Goal: Complete application form

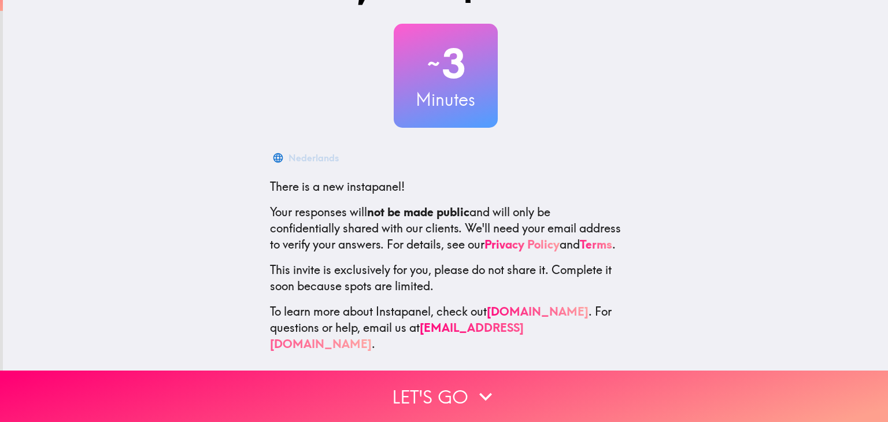
scroll to position [59, 0]
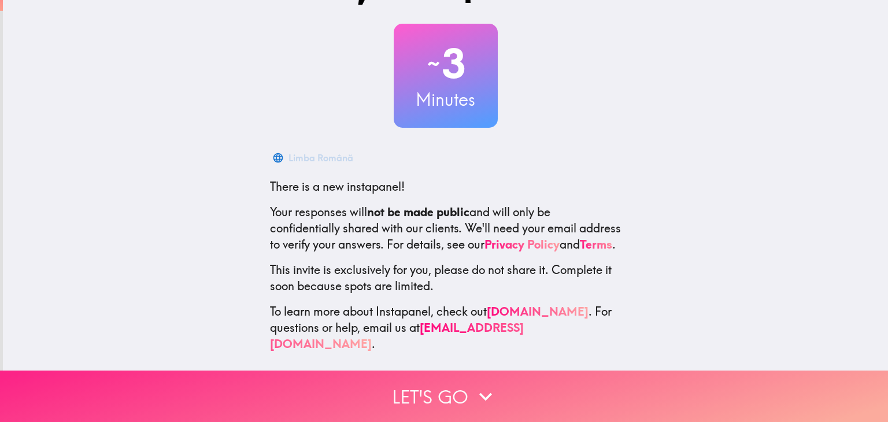
click at [482, 384] on icon "button" at bounding box center [485, 396] width 25 height 25
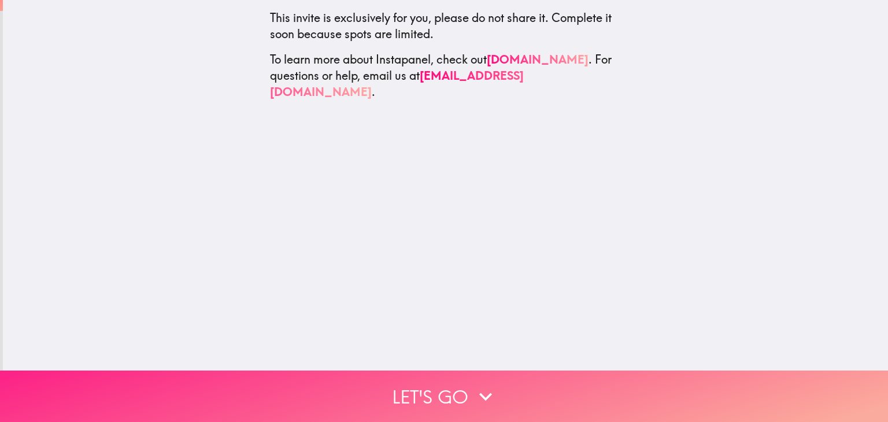
scroll to position [0, 0]
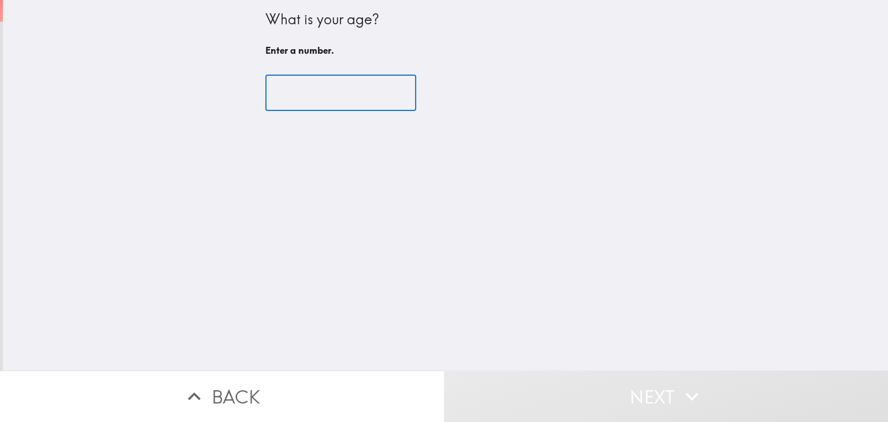
click at [352, 104] on input "number" at bounding box center [340, 93] width 151 height 36
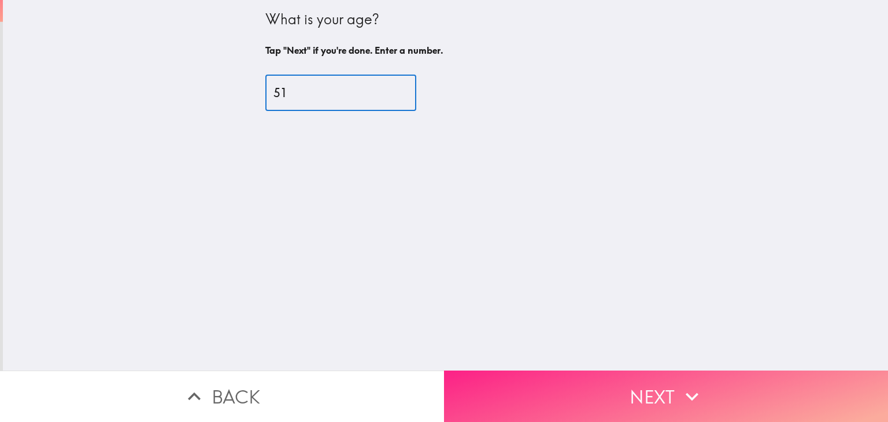
type input "51"
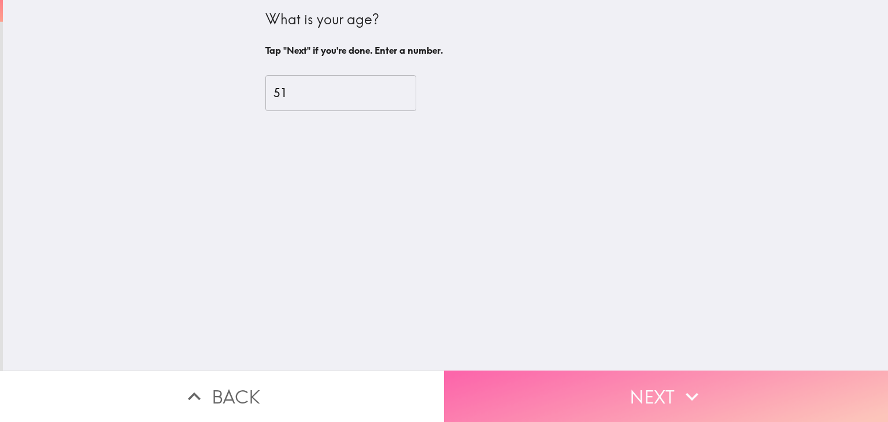
click at [644, 376] on button "Next" at bounding box center [666, 396] width 444 height 51
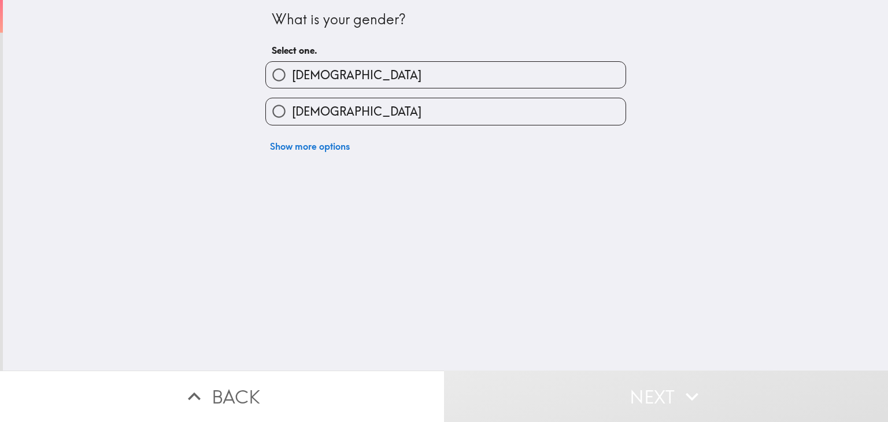
click at [326, 78] on label "Male" at bounding box center [446, 75] width 360 height 26
click at [292, 78] on input "Male" at bounding box center [279, 75] width 26 height 26
radio input "true"
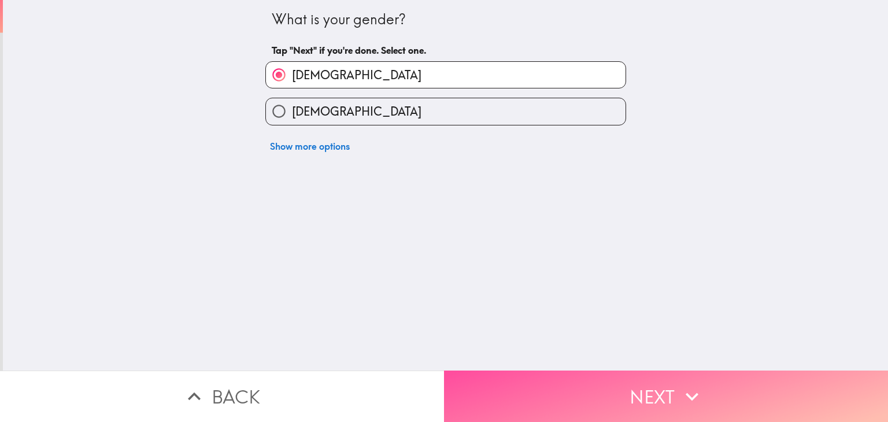
drag, startPoint x: 621, startPoint y: 380, endPoint x: 601, endPoint y: 382, distance: 19.7
click at [621, 381] on button "Next" at bounding box center [666, 396] width 444 height 51
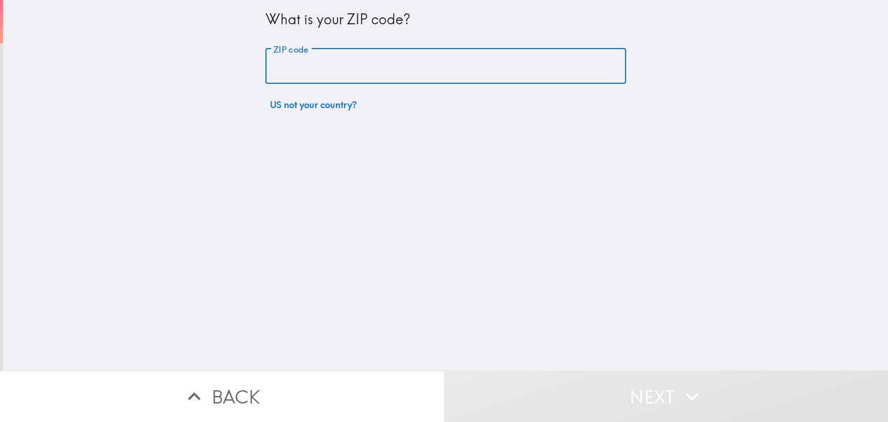
click at [343, 67] on input "ZIP code" at bounding box center [445, 67] width 361 height 36
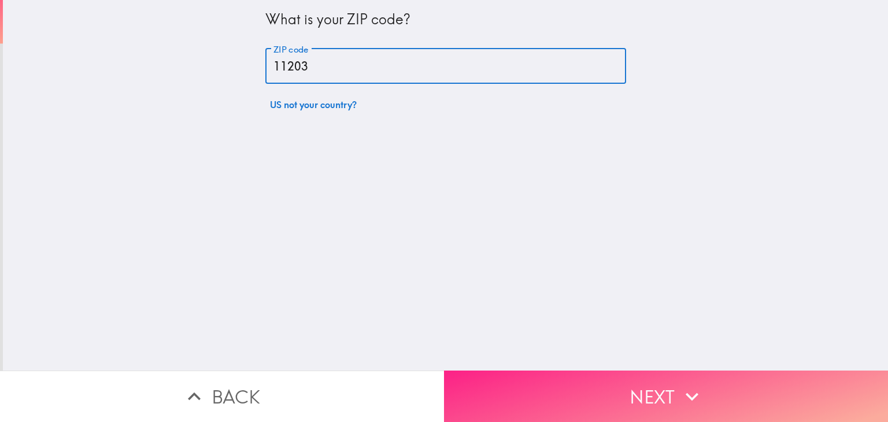
type input "11203"
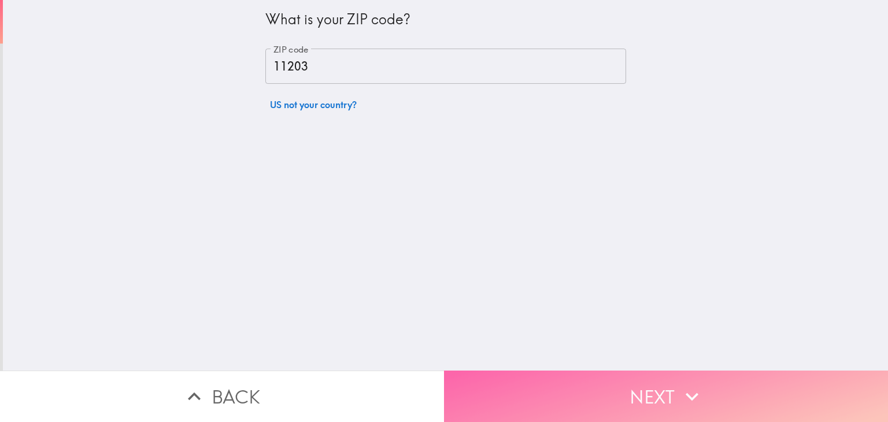
click at [673, 391] on button "Next" at bounding box center [666, 396] width 444 height 51
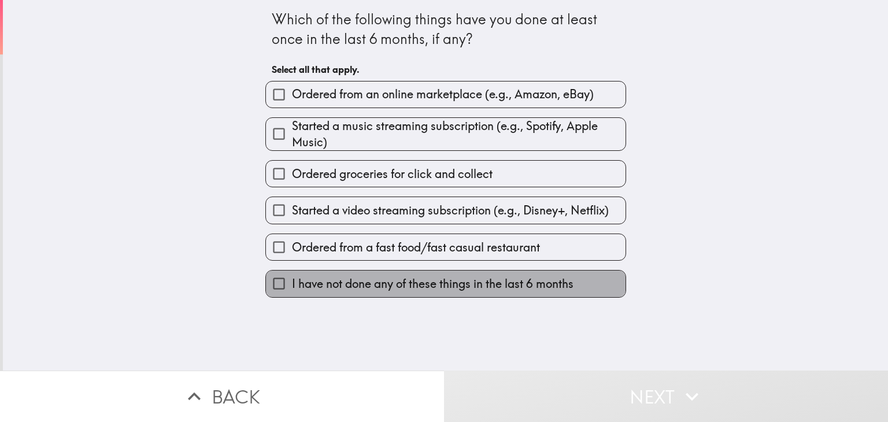
click at [423, 280] on span "I have not done any of these things in the last 6 months" at bounding box center [433, 284] width 282 height 16
click at [292, 280] on input "I have not done any of these things in the last 6 months" at bounding box center [279, 284] width 26 height 26
checkbox input "true"
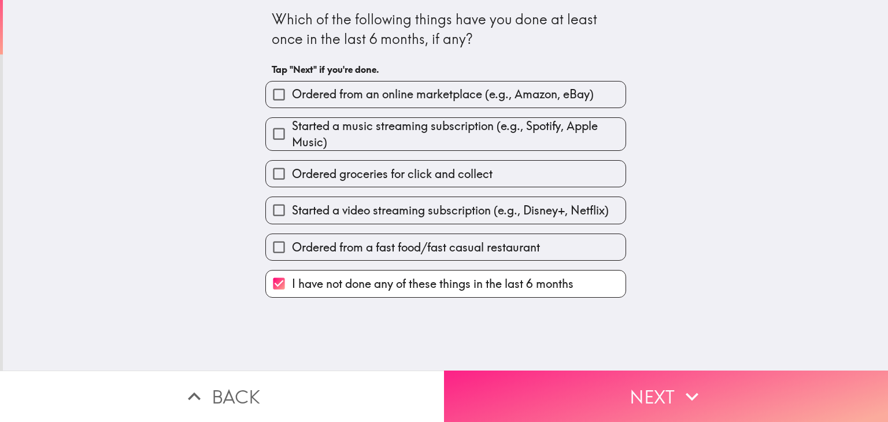
click at [611, 385] on button "Next" at bounding box center [666, 396] width 444 height 51
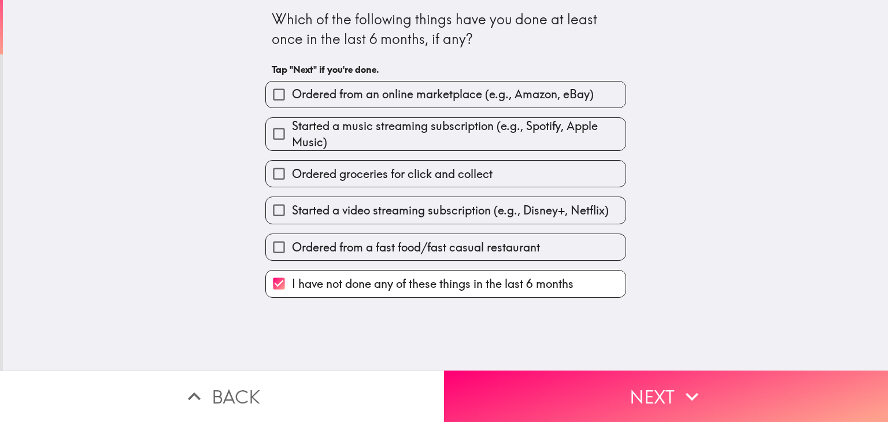
click at [656, 385] on button "Next" at bounding box center [666, 396] width 444 height 51
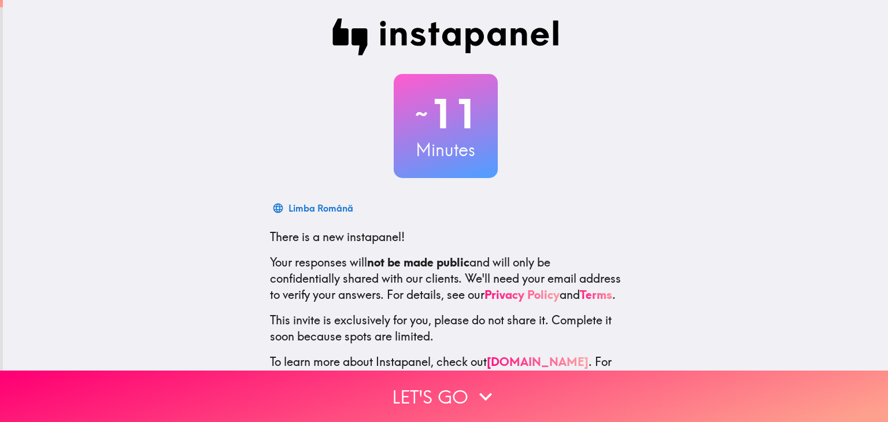
scroll to position [59, 0]
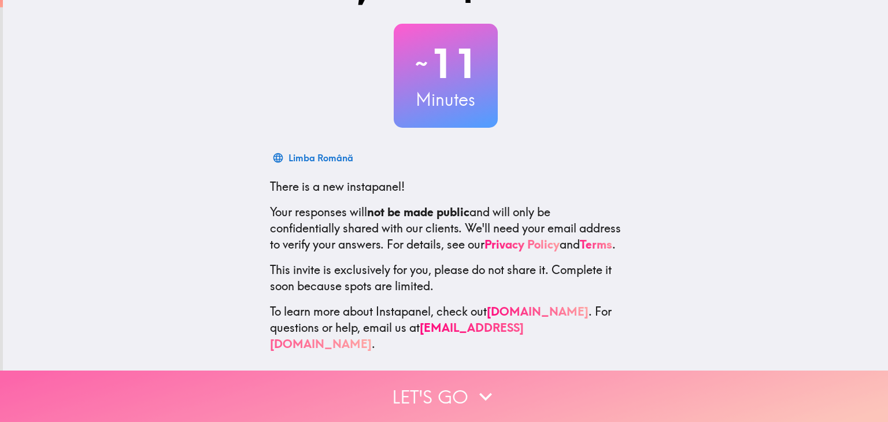
click at [480, 393] on icon "button" at bounding box center [485, 397] width 13 height 8
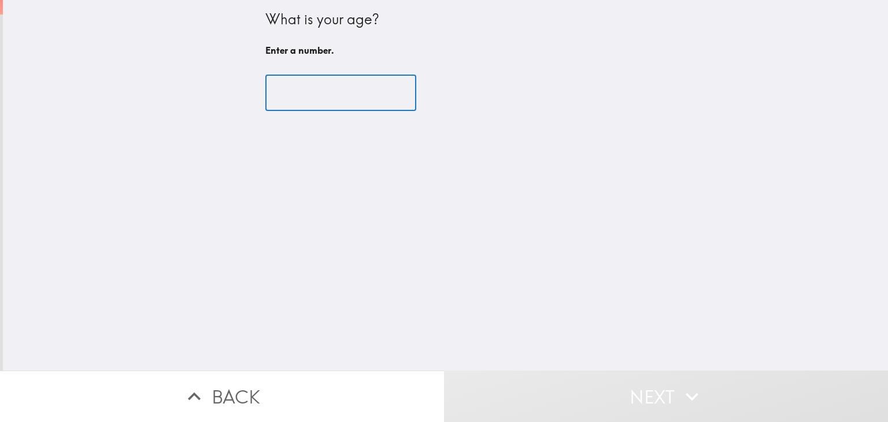
click at [346, 98] on input "number" at bounding box center [340, 93] width 151 height 36
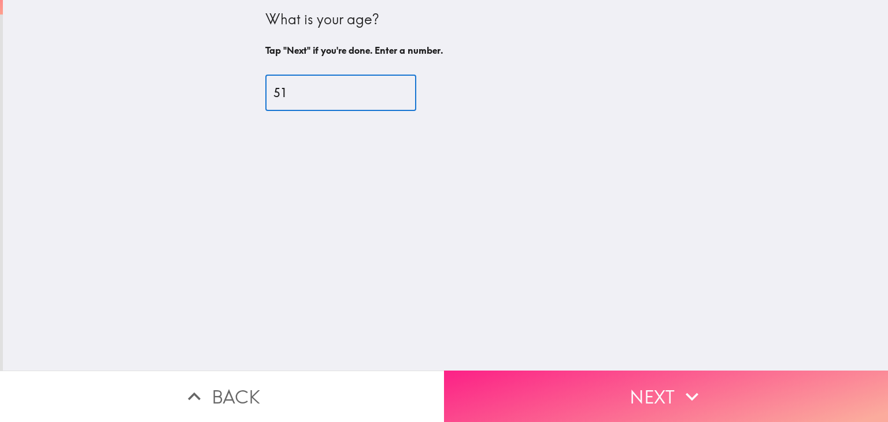
type input "51"
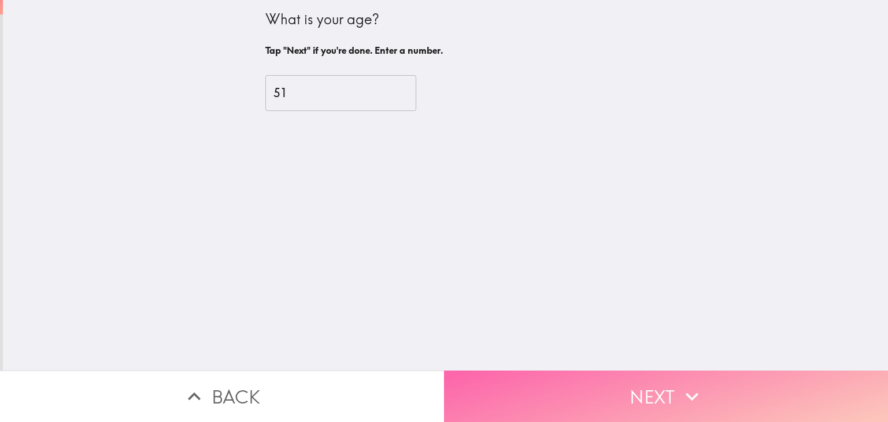
click at [664, 387] on button "Next" at bounding box center [666, 396] width 444 height 51
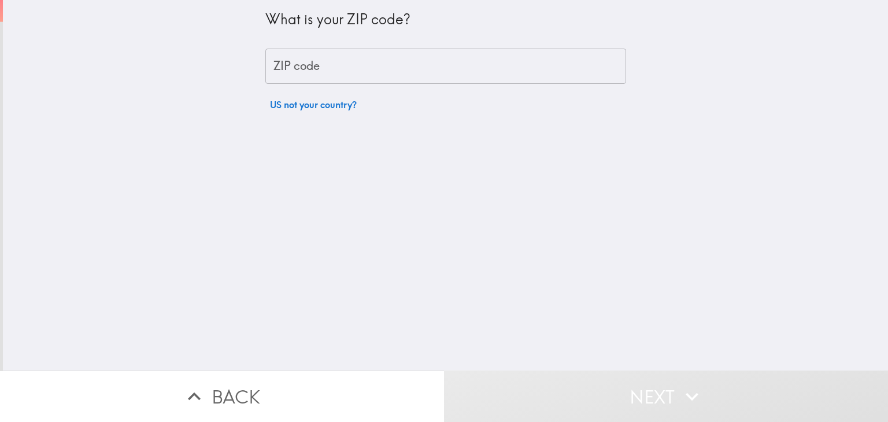
click at [350, 55] on input "ZIP code" at bounding box center [445, 67] width 361 height 36
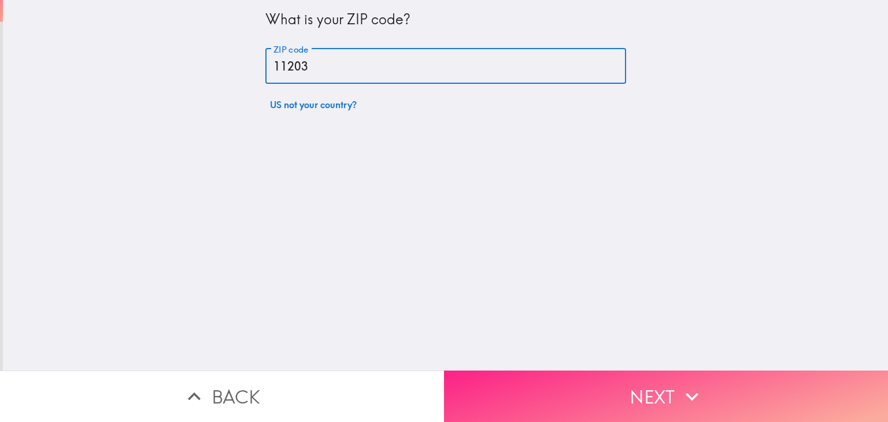
type input "11203"
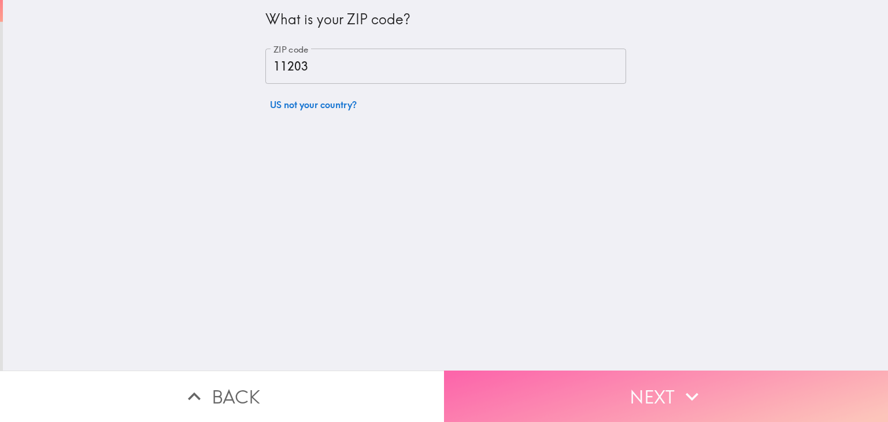
click at [660, 407] on button "Next" at bounding box center [666, 396] width 444 height 51
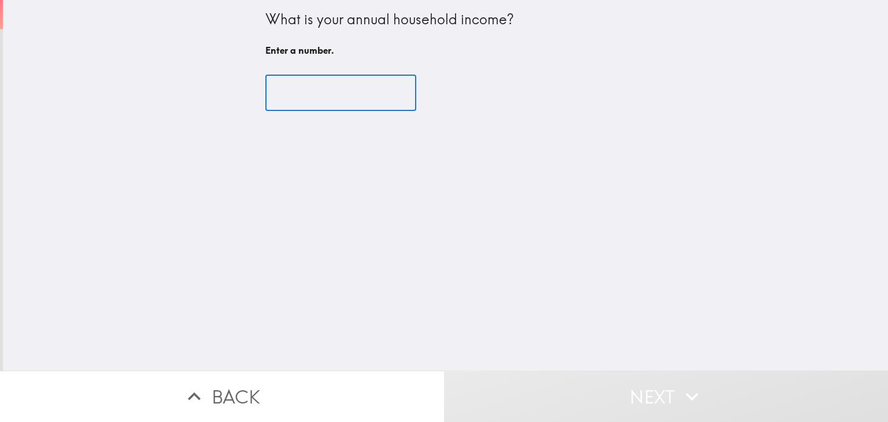
click at [307, 86] on input "number" at bounding box center [340, 93] width 151 height 36
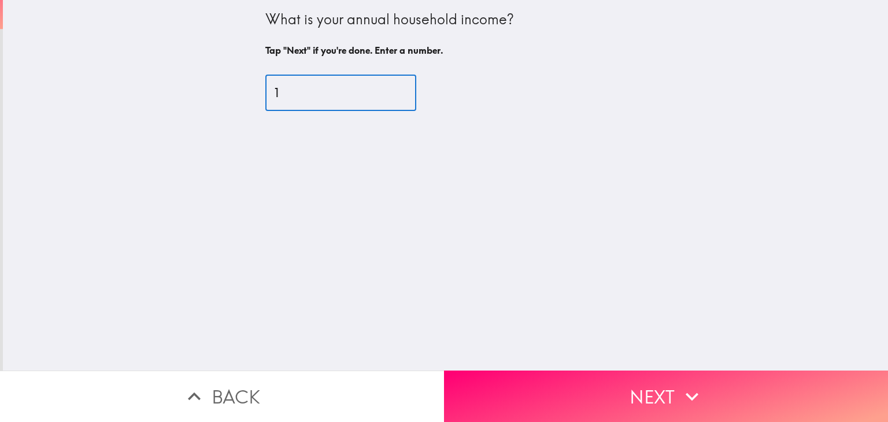
type input "1"
click at [641, 391] on button "Next" at bounding box center [666, 396] width 444 height 51
